Goal: Task Accomplishment & Management: Manage account settings

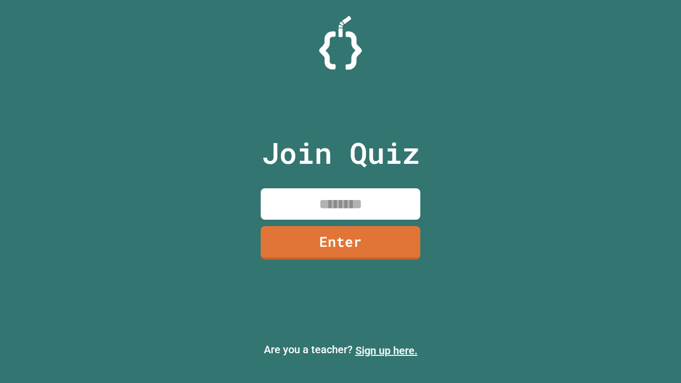
click at [386, 351] on link "Sign up here." at bounding box center [386, 350] width 62 height 13
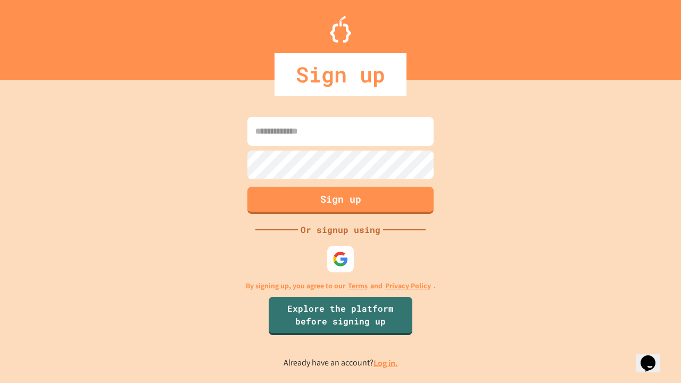
click at [386, 363] on link "Log in." at bounding box center [386, 363] width 24 height 11
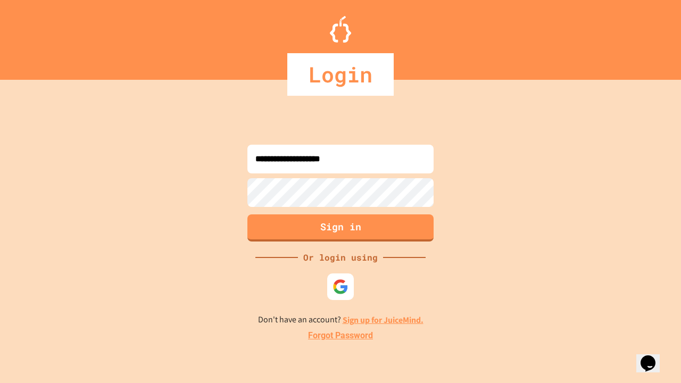
type input "**********"
